Goal: Check status: Check status

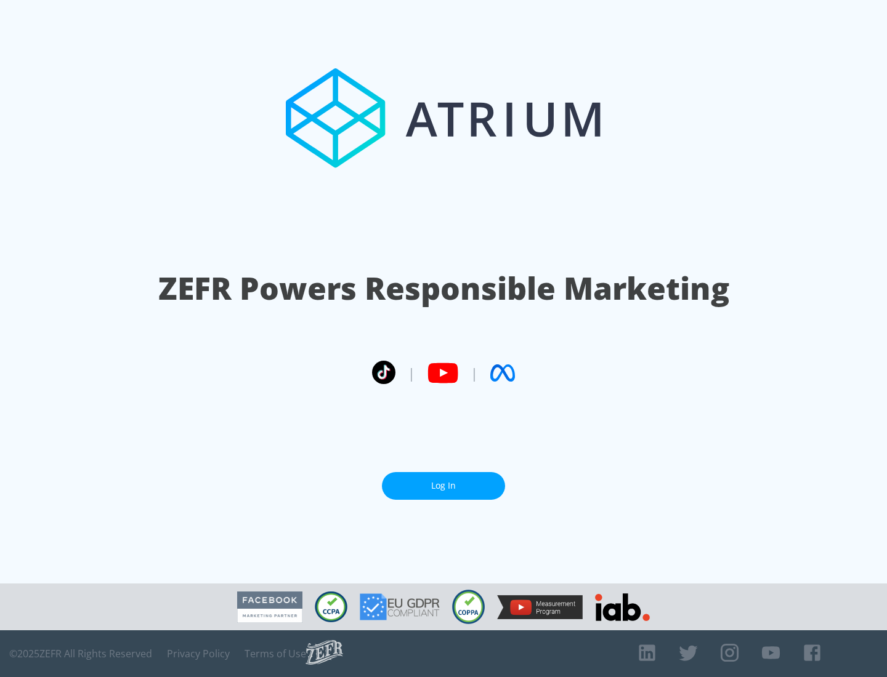
click at [443, 486] on link "Log In" at bounding box center [443, 486] width 123 height 28
